Goal: Information Seeking & Learning: Learn about a topic

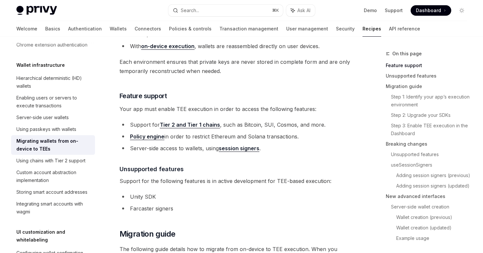
scroll to position [150, 0]
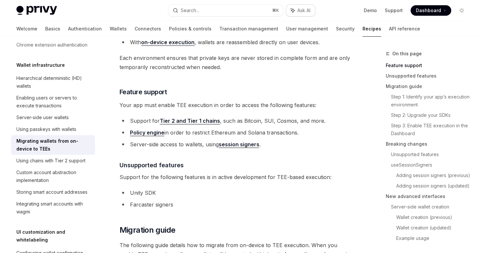
type textarea "*"
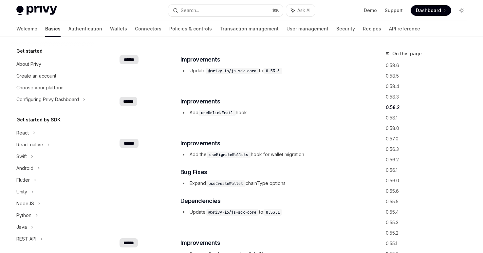
scroll to position [151, 0]
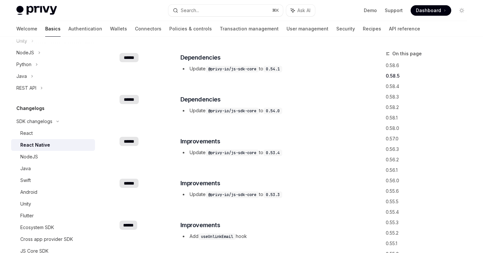
type textarea "*"
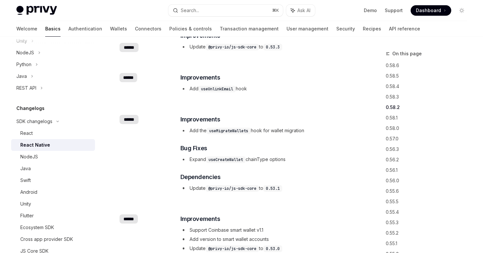
scroll to position [257, 0]
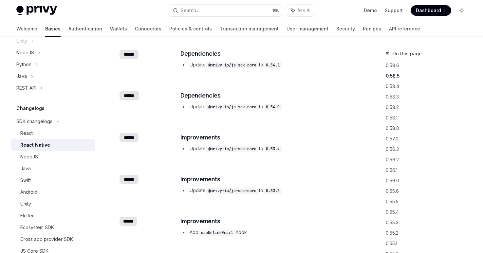
scroll to position [106, 0]
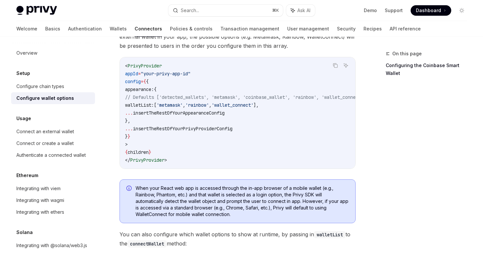
type textarea "*"
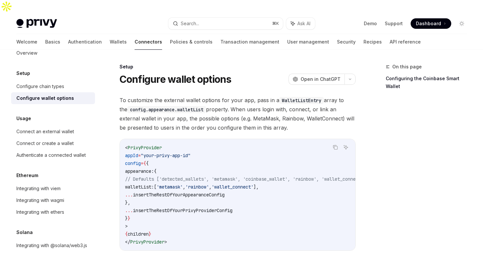
click at [260, 96] on span "To customize the external wallet options for your app, pass in a WalletListEntr…" at bounding box center [238, 114] width 236 height 37
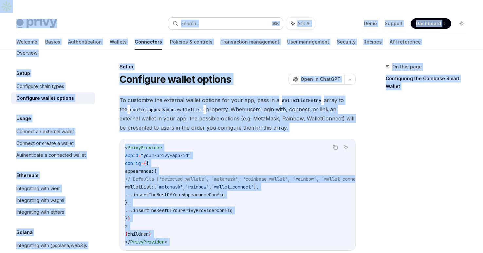
copy body "Lorem Ipsu dolo sita Consec... ⌘ A Eli SE Doei Tempori Utlaboree Doloremag Aliq…"
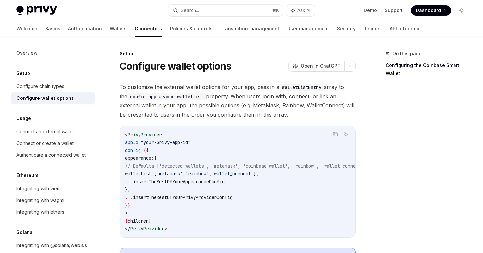
type textarea "*"
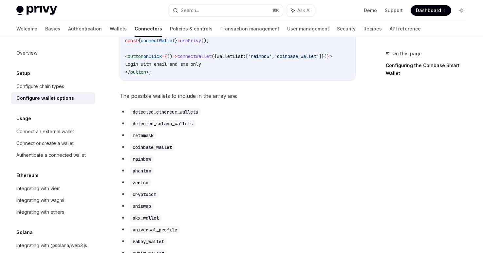
scroll to position [150, 0]
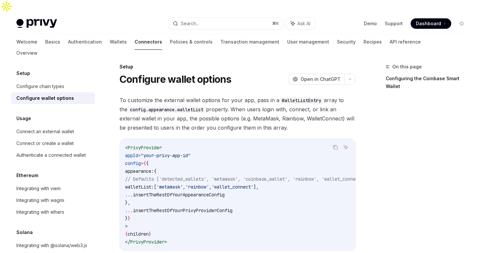
type textarea "*"
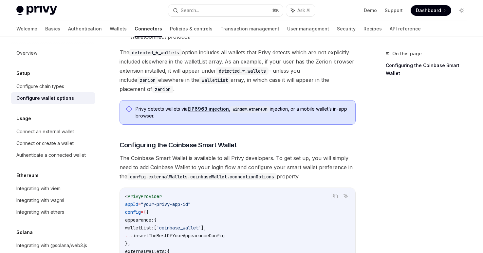
scroll to position [698, 0]
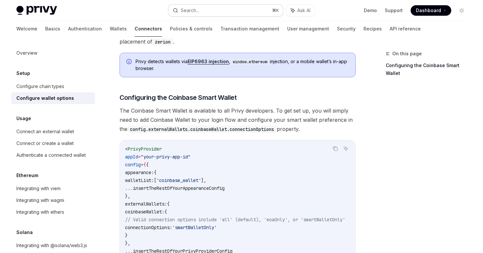
click at [194, 7] on div "Search..." at bounding box center [190, 11] width 18 height 8
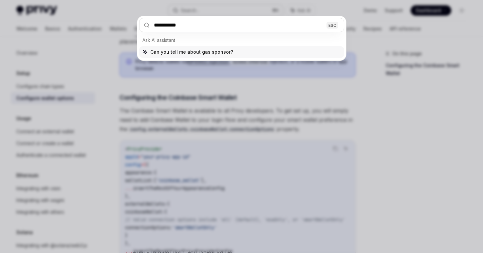
type input "**********"
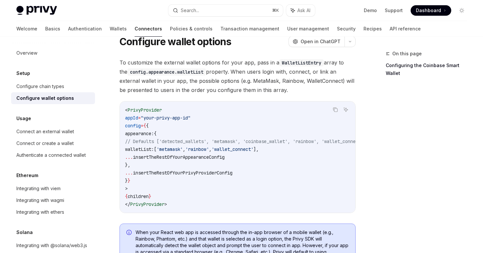
scroll to position [0, 0]
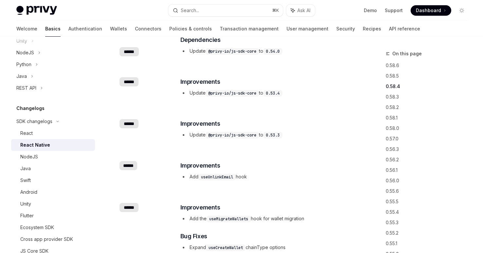
scroll to position [171, 0]
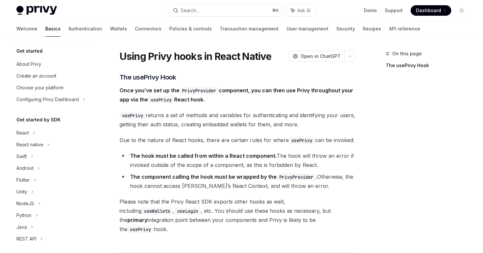
scroll to position [47, 0]
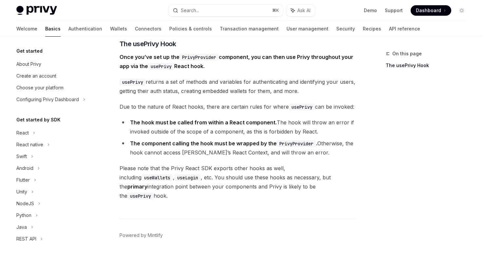
type textarea "*"
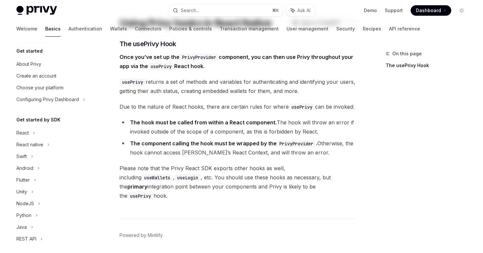
scroll to position [0, 0]
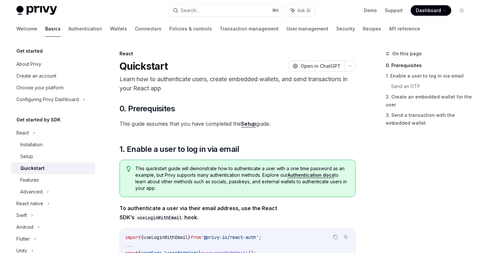
scroll to position [104, 0]
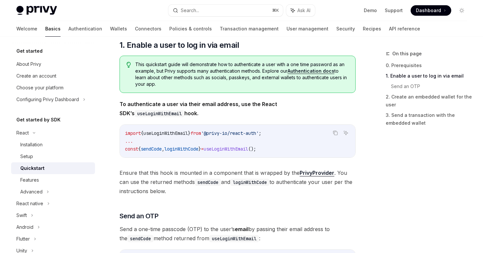
type textarea "*"
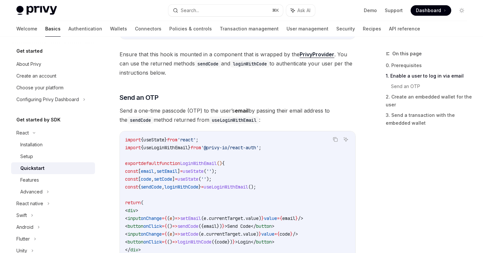
scroll to position [562, 0]
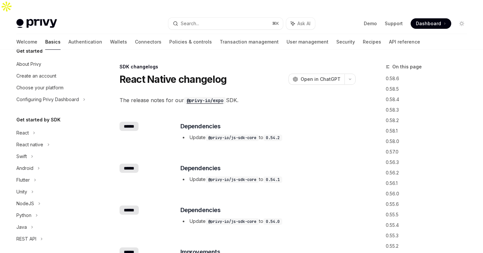
scroll to position [151, 0]
